Goal: Transaction & Acquisition: Register for event/course

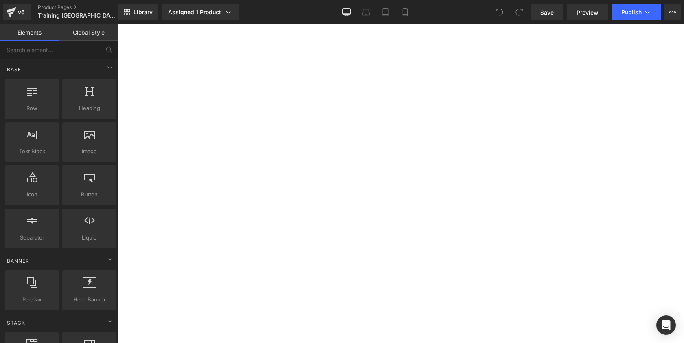
select select "NANO Brows Foundation Training (booking fee) [DATE]-[DATE]"
select select "OMBRE BROWS Foundation Training (booking fee) [DATE]-[DATE]"
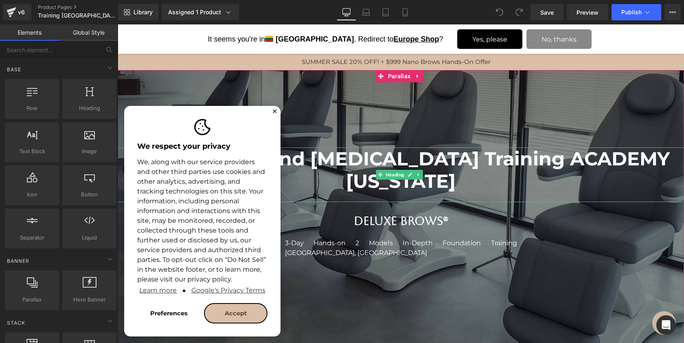
scroll to position [4278, 563]
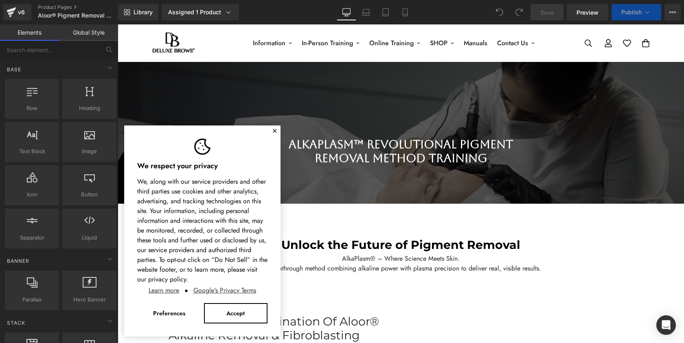
scroll to position [3849, 563]
click at [274, 130] on button "✕" at bounding box center [274, 131] width 5 height 5
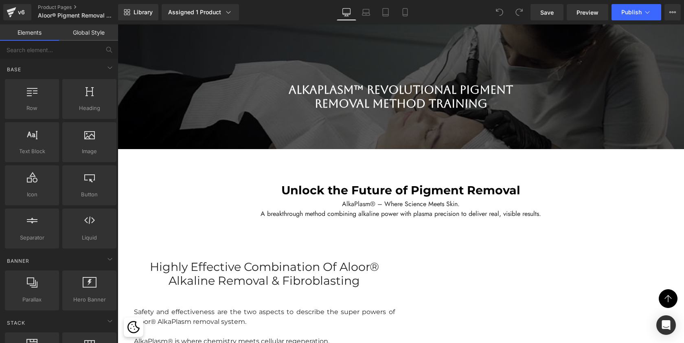
scroll to position [39, 0]
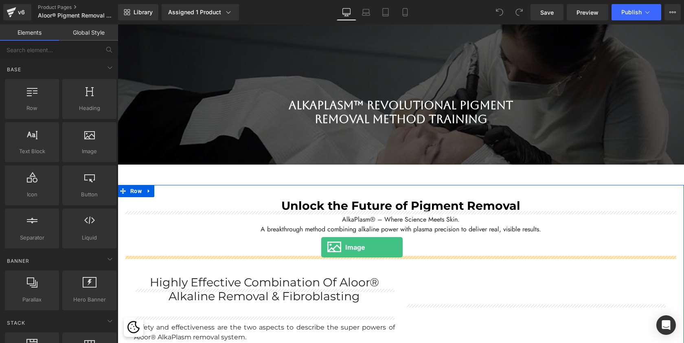
drag, startPoint x: 210, startPoint y: 166, endPoint x: 321, endPoint y: 247, distance: 136.9
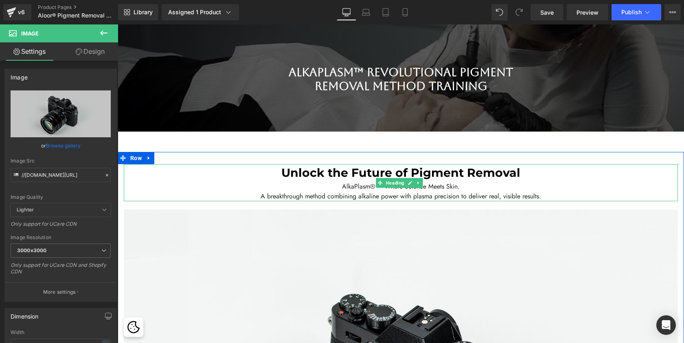
scroll to position [127, 0]
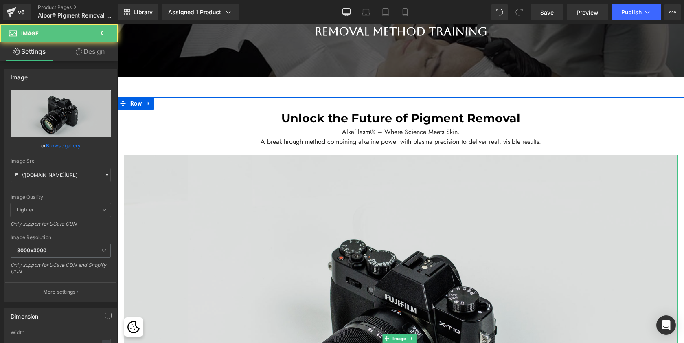
click at [246, 248] on img at bounding box center [401, 338] width 554 height 367
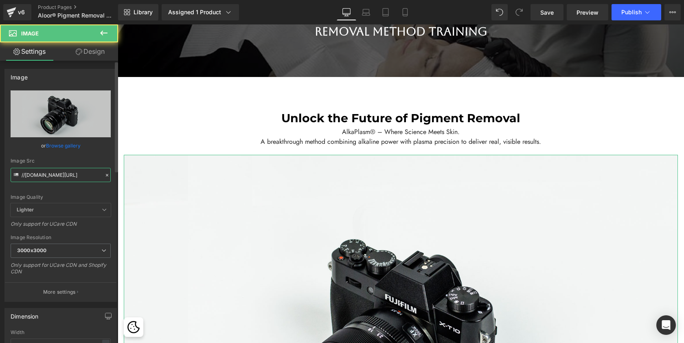
click at [85, 180] on input "//d1um8515vdn9kb.cloudfront.net/images/parallax.jpg" at bounding box center [61, 175] width 100 height 14
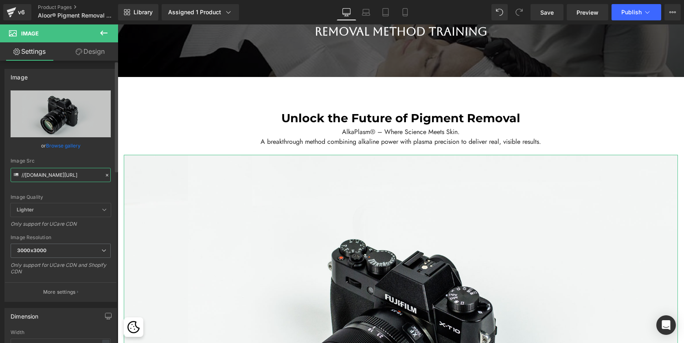
click at [87, 178] on input "//d1um8515vdn9kb.cloudfront.net/images/parallax.jpg" at bounding box center [61, 175] width 100 height 14
click at [92, 173] on input "//d1um8515vdn9kb.cloudfront.net/images/parallax.jpg" at bounding box center [61, 175] width 100 height 14
paste input "https://cdn.shopify.com/s/files/1/0574/0593/1713/files/AlkaPlasm_1d20aebc-54e5-…"
type input "https://cdn.shopify.com/s/files/1/0574/0593/1713/files/AlkaPlasm_1d20aebc-54e5-…"
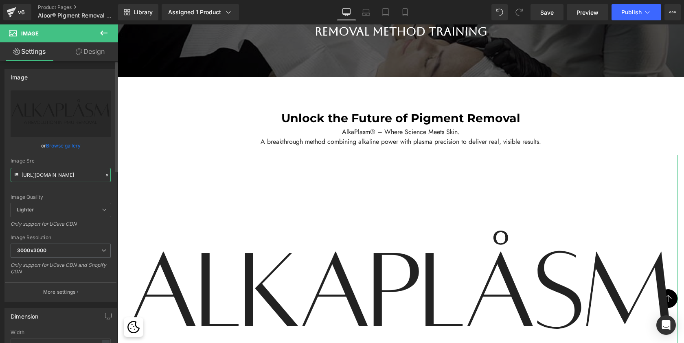
scroll to position [4158, 563]
click at [105, 188] on div "Image Quality Lighter Lightest Lighter Lighter Lightest Only support for UCare …" at bounding box center [61, 146] width 100 height 113
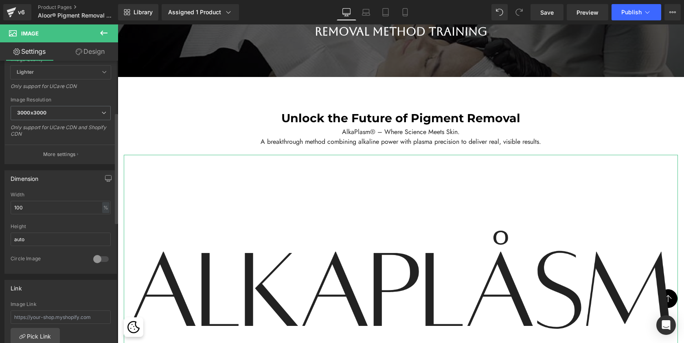
scroll to position [154, 0]
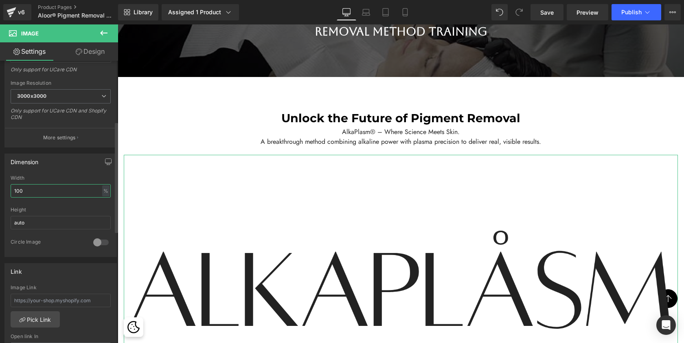
drag, startPoint x: 37, startPoint y: 190, endPoint x: 2, endPoint y: 190, distance: 35.4
click at [2, 190] on div "Dimension 100% Width 100 % % px auto Height auto 0 Circle Image" at bounding box center [61, 201] width 122 height 109
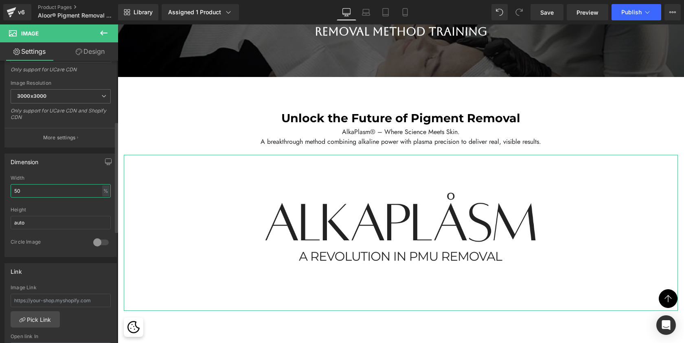
scroll to position [4004, 563]
type input "5"
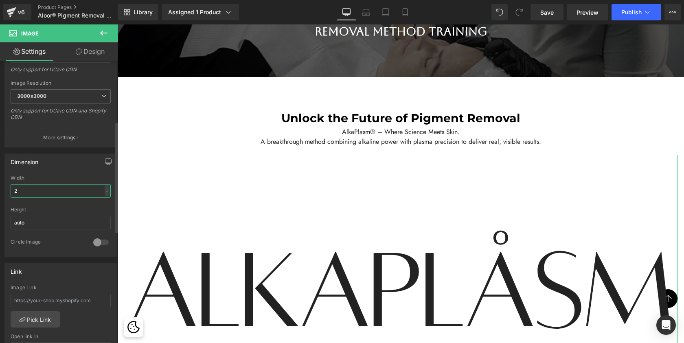
scroll to position [4, 4]
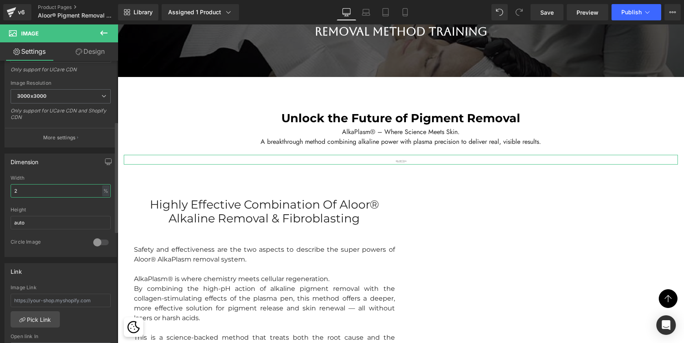
type input "20"
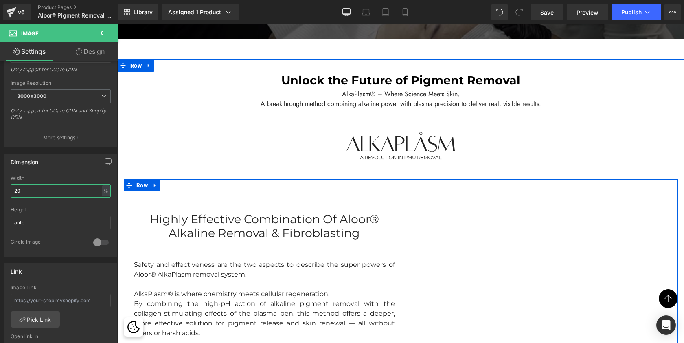
scroll to position [169, 0]
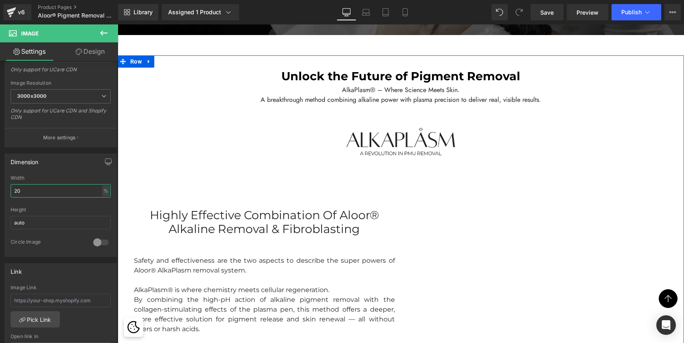
click at [384, 201] on div "Highly effective combination of Aloor® Alkaline Removal & Fibroblasting Heading…" at bounding box center [401, 295] width 554 height 241
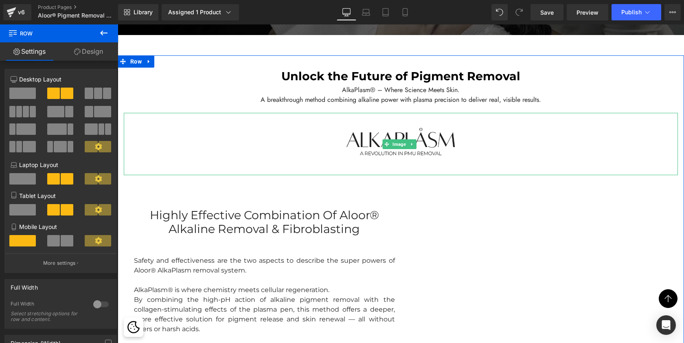
scroll to position [3869, 563]
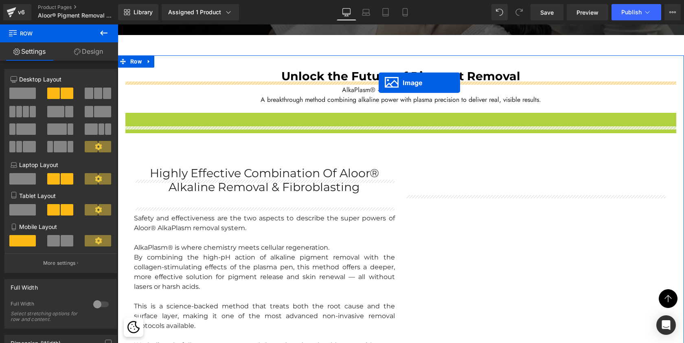
drag, startPoint x: 382, startPoint y: 158, endPoint x: 379, endPoint y: 83, distance: 75.0
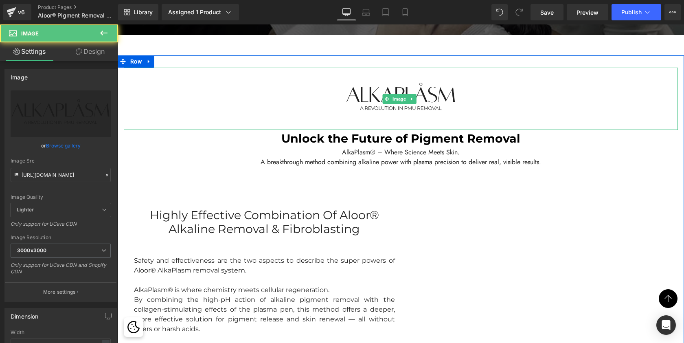
scroll to position [3910, 563]
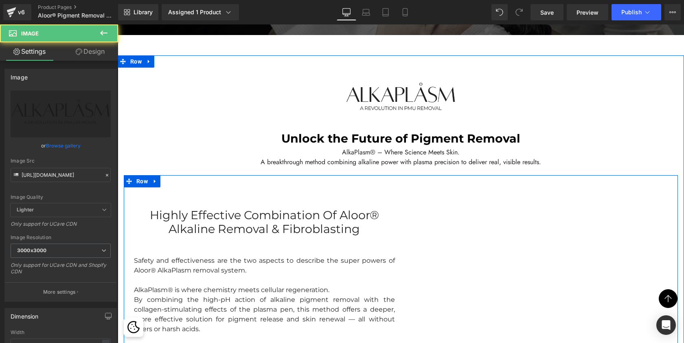
click at [361, 206] on div "Highly effective combination of Aloor® Alkaline Removal & Fibroblasting Heading…" at bounding box center [401, 295] width 554 height 241
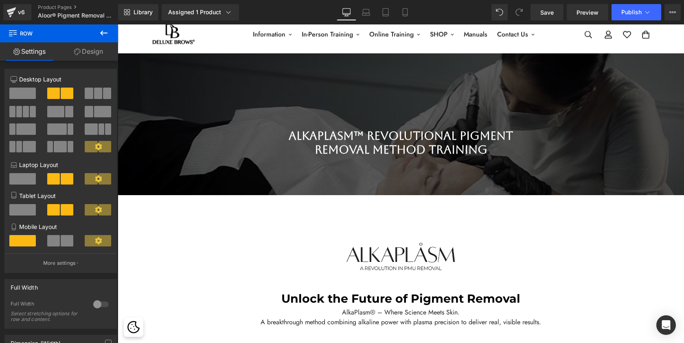
scroll to position [7, 0]
